Goal: Task Accomplishment & Management: Manage account settings

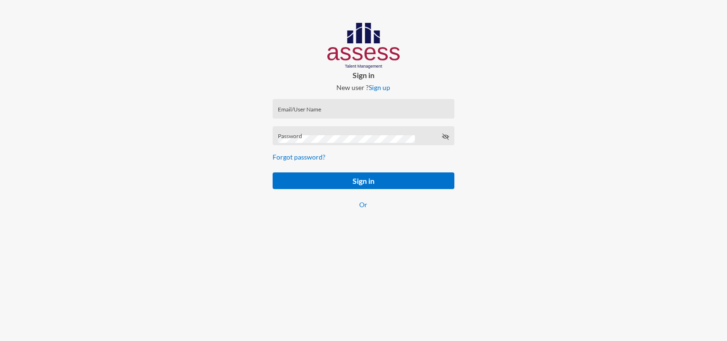
click at [316, 107] on div "Email/User Name" at bounding box center [363, 111] width 171 height 14
paste input "mhspl17742"
type input "mhspl17742"
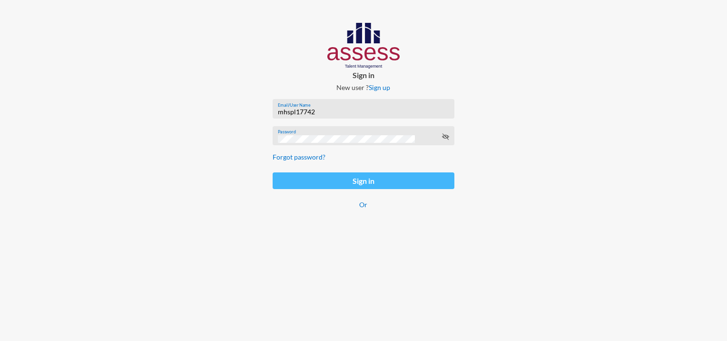
click at [326, 181] on button "Sign in" at bounding box center [363, 180] width 181 height 17
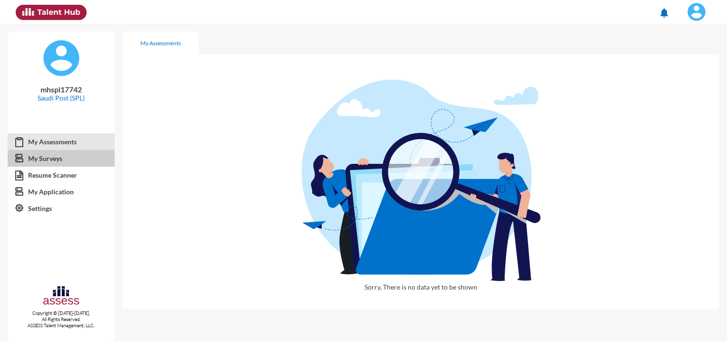
click at [40, 157] on link "My Surveys" at bounding box center [61, 158] width 107 height 17
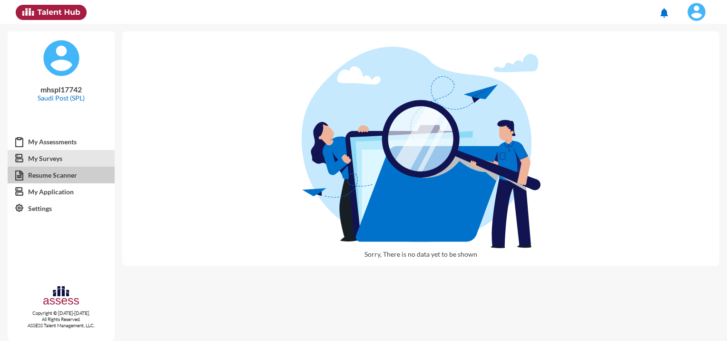
click at [51, 175] on link "Resume Scanner" at bounding box center [61, 175] width 107 height 17
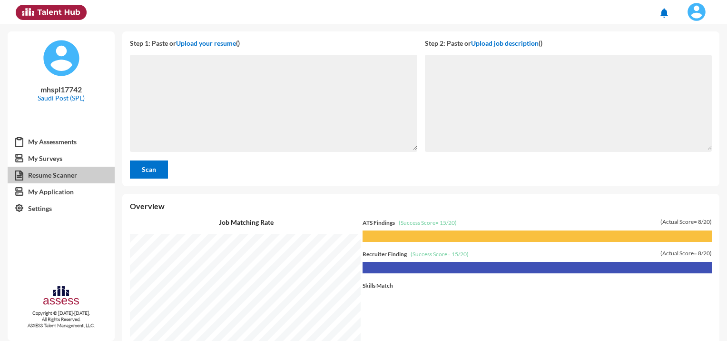
scroll to position [317, 600]
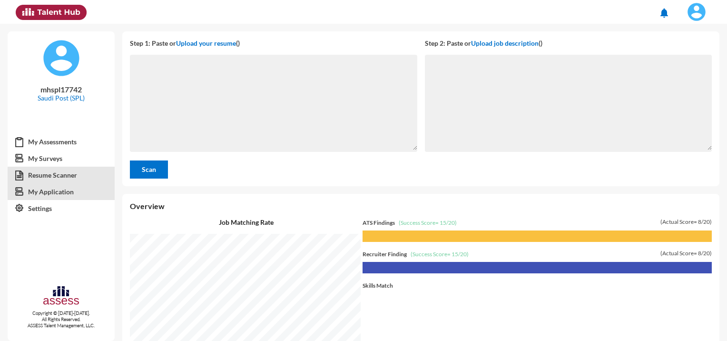
click at [55, 195] on link "My Application" at bounding box center [61, 191] width 107 height 17
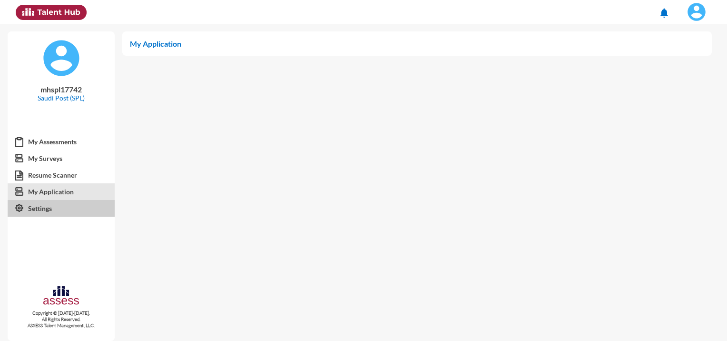
click at [49, 210] on link "Settings" at bounding box center [61, 208] width 107 height 17
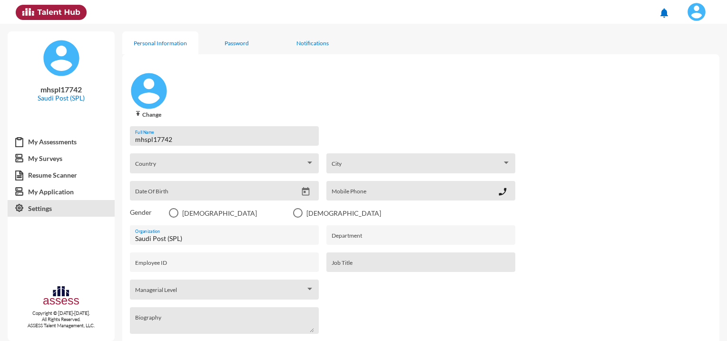
click at [693, 8] on img at bounding box center [696, 11] width 19 height 19
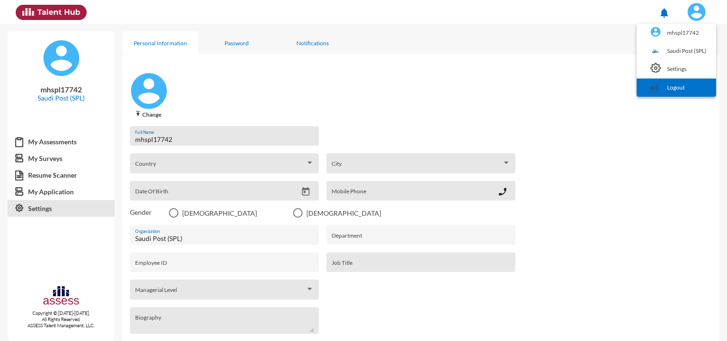
click at [670, 89] on link "Logout" at bounding box center [677, 88] width 70 height 18
